Goal: Task Accomplishment & Management: Manage account settings

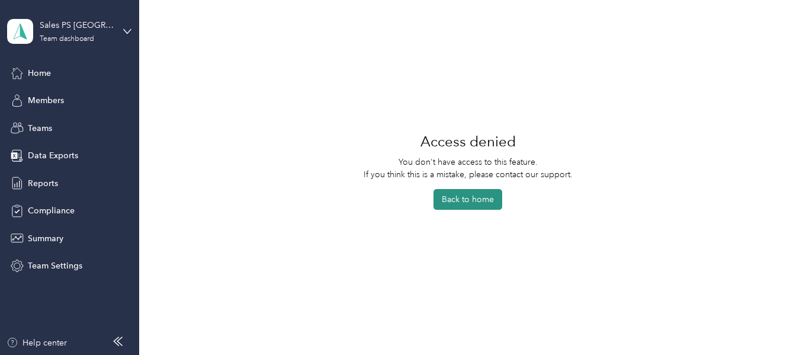
click at [453, 201] on button "Back to home" at bounding box center [467, 199] width 69 height 21
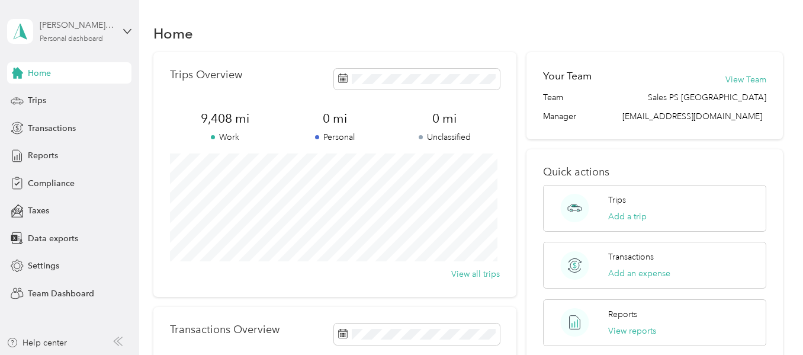
click at [86, 40] on div "Personal dashboard" at bounding box center [71, 39] width 63 height 7
click at [73, 98] on div "Team dashboard" at bounding box center [132, 95] width 233 height 21
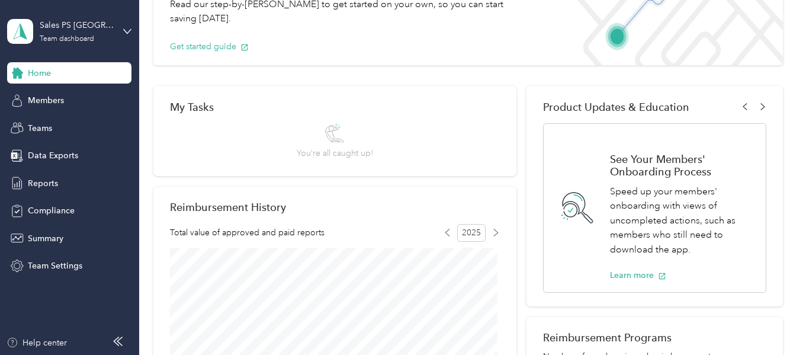
scroll to position [118, 0]
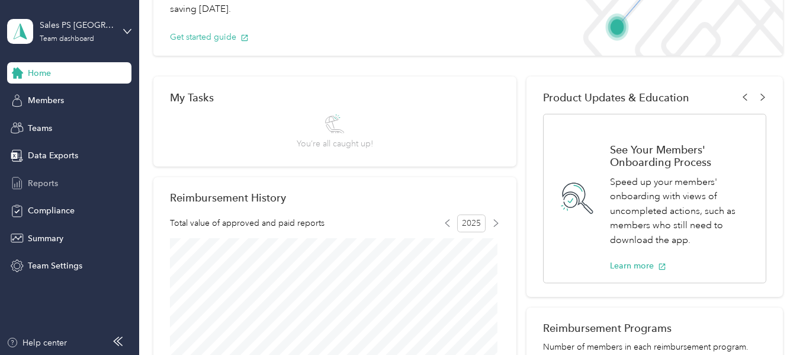
click at [60, 179] on div "Reports" at bounding box center [69, 182] width 124 height 21
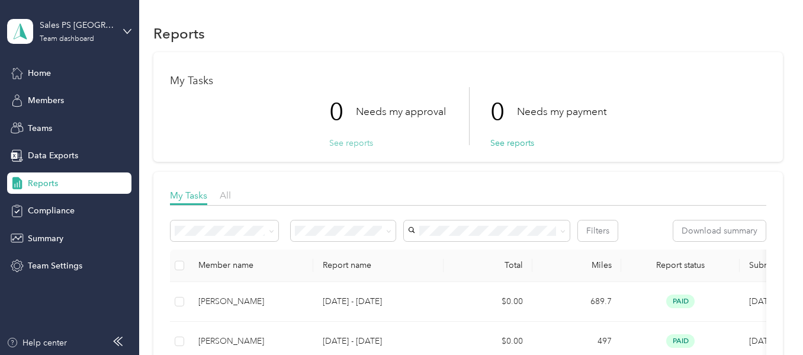
click at [347, 146] on button "See reports" at bounding box center [351, 143] width 44 height 12
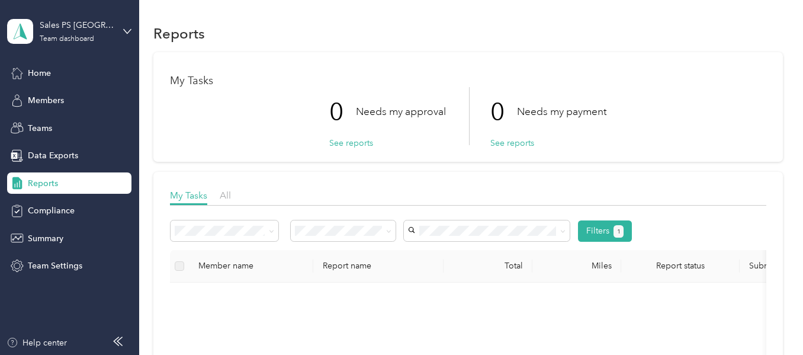
click at [233, 196] on div "My Tasks All" at bounding box center [468, 196] width 596 height 17
click at [223, 196] on span "All" at bounding box center [225, 194] width 11 height 11
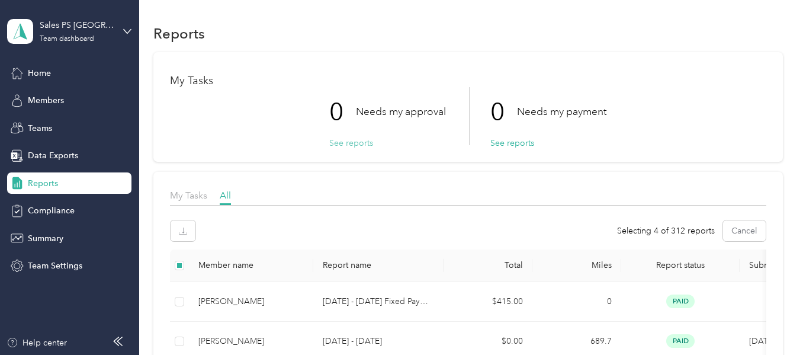
click at [345, 144] on button "See reports" at bounding box center [351, 143] width 44 height 12
